Goal: Information Seeking & Learning: Learn about a topic

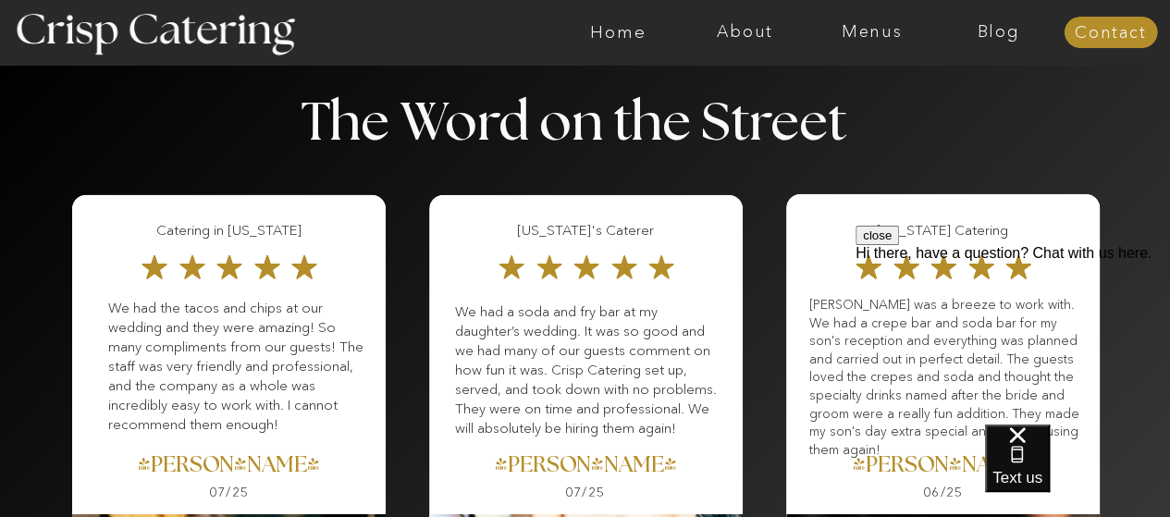
scroll to position [2301, 0]
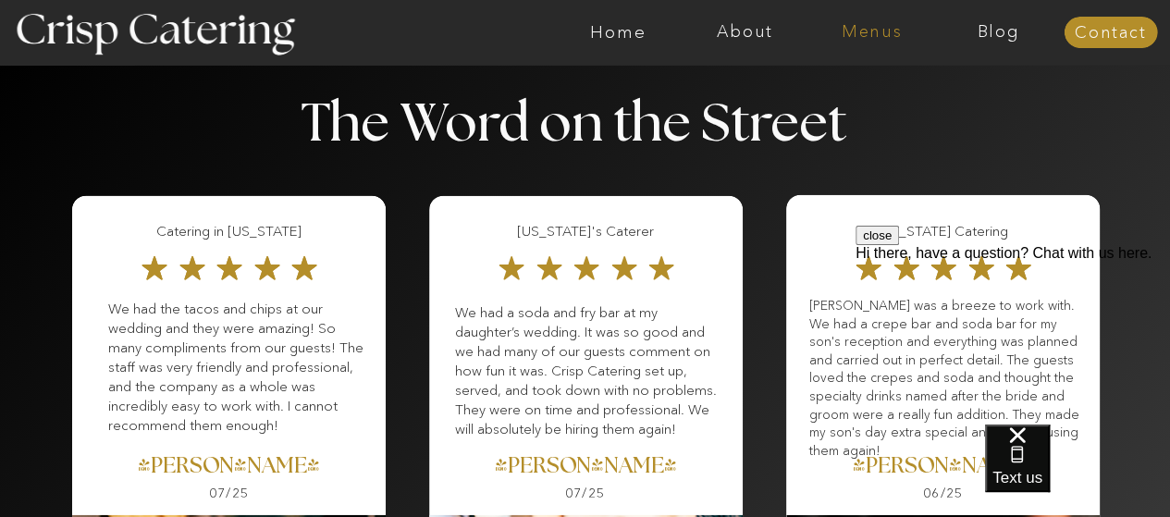
click at [858, 37] on nav "Menus" at bounding box center [871, 32] width 127 height 18
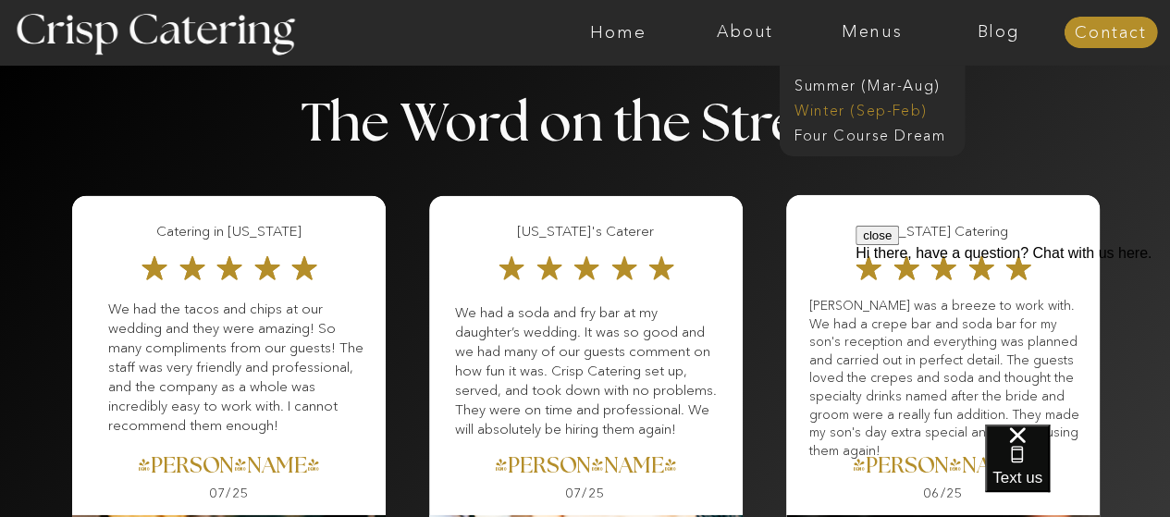
click at [825, 110] on nav "Winter (Sep-Feb)" at bounding box center [870, 109] width 152 height 18
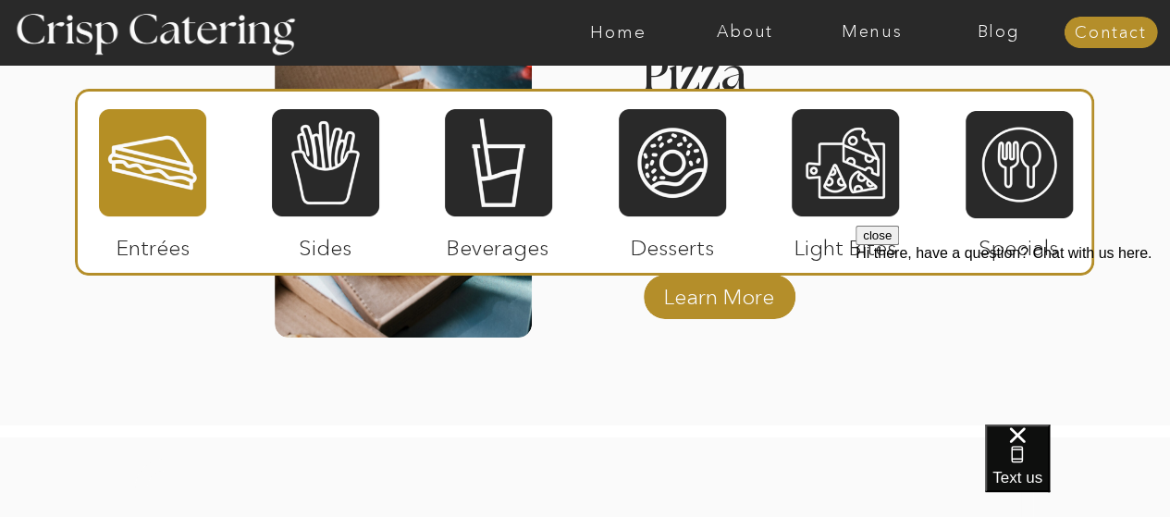
scroll to position [3240, 0]
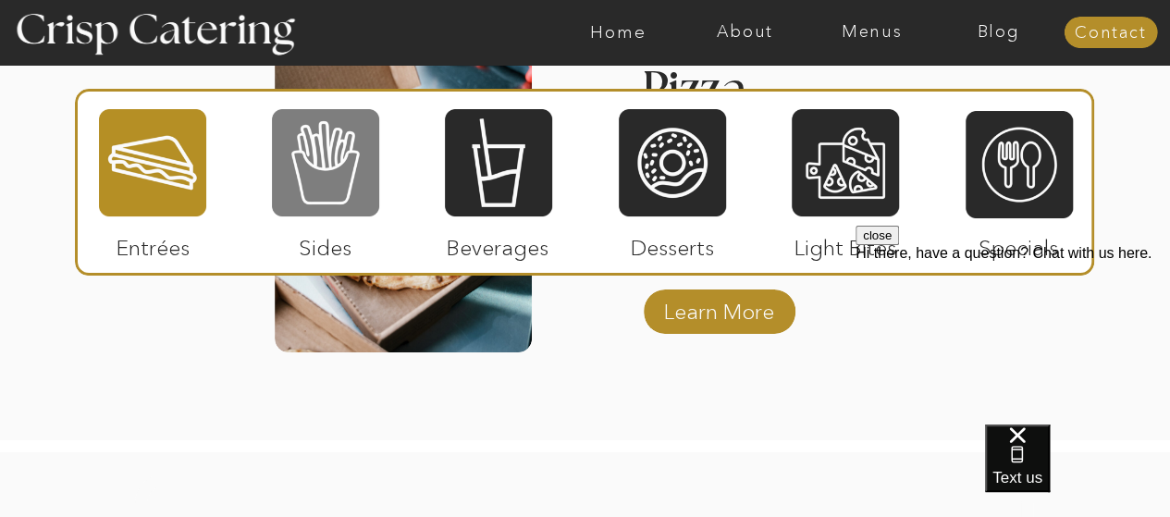
click at [330, 156] on div at bounding box center [325, 162] width 107 height 111
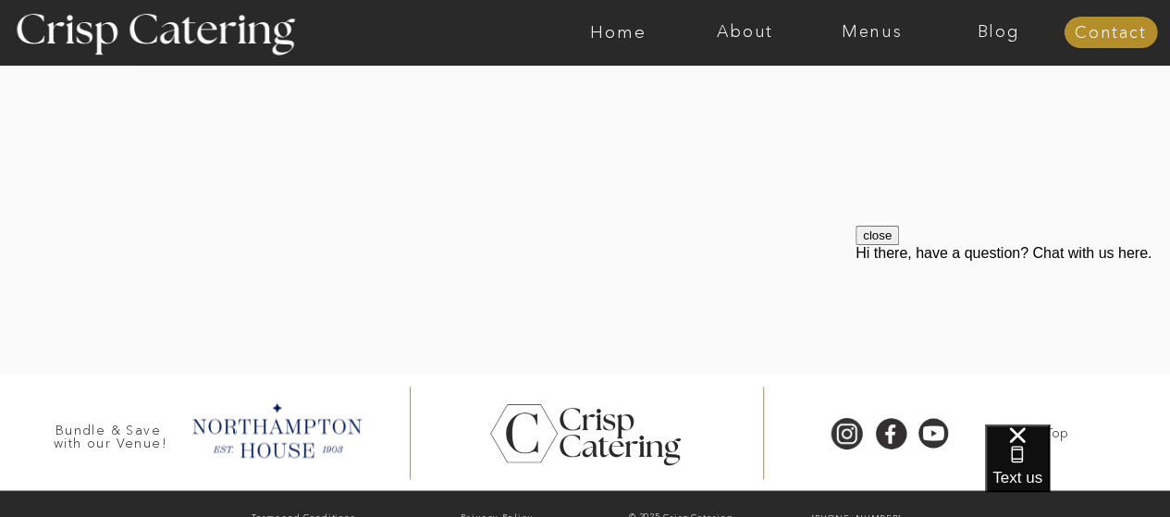
scroll to position [4933, 0]
